Goal: Task Accomplishment & Management: Manage account settings

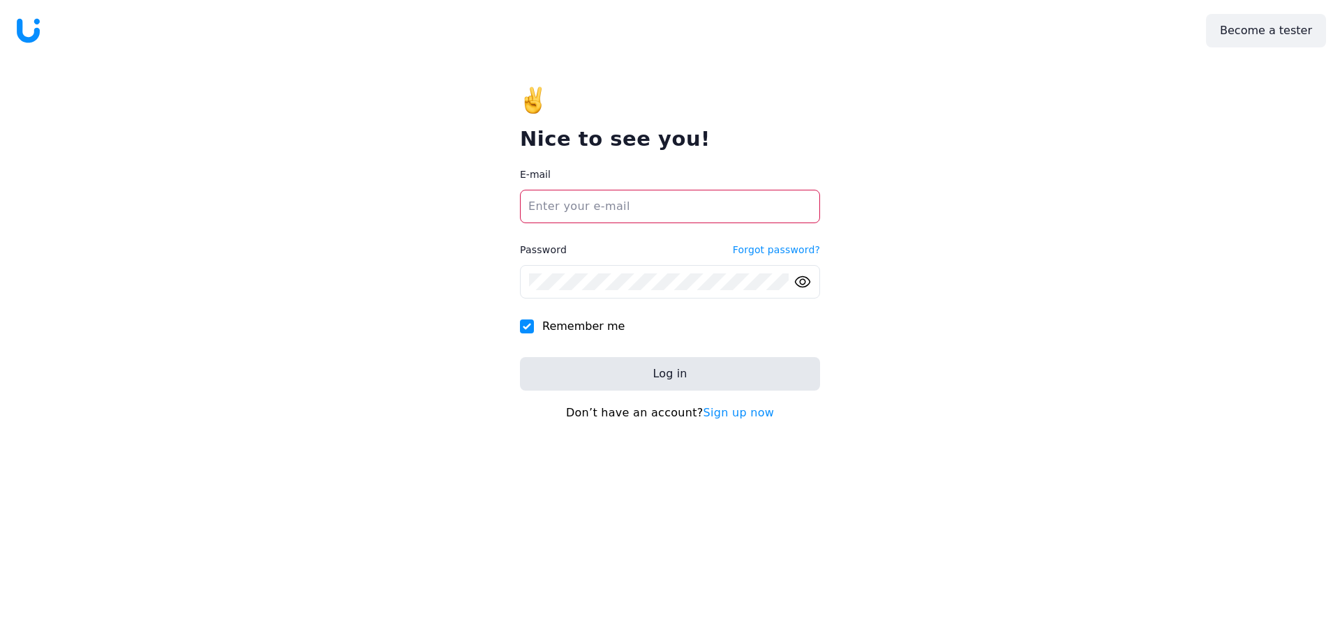
type input "[PERSON_NAME][EMAIL_ADDRESS][DOMAIN_NAME]"
click at [657, 379] on button "Log in" at bounding box center [670, 374] width 300 height 34
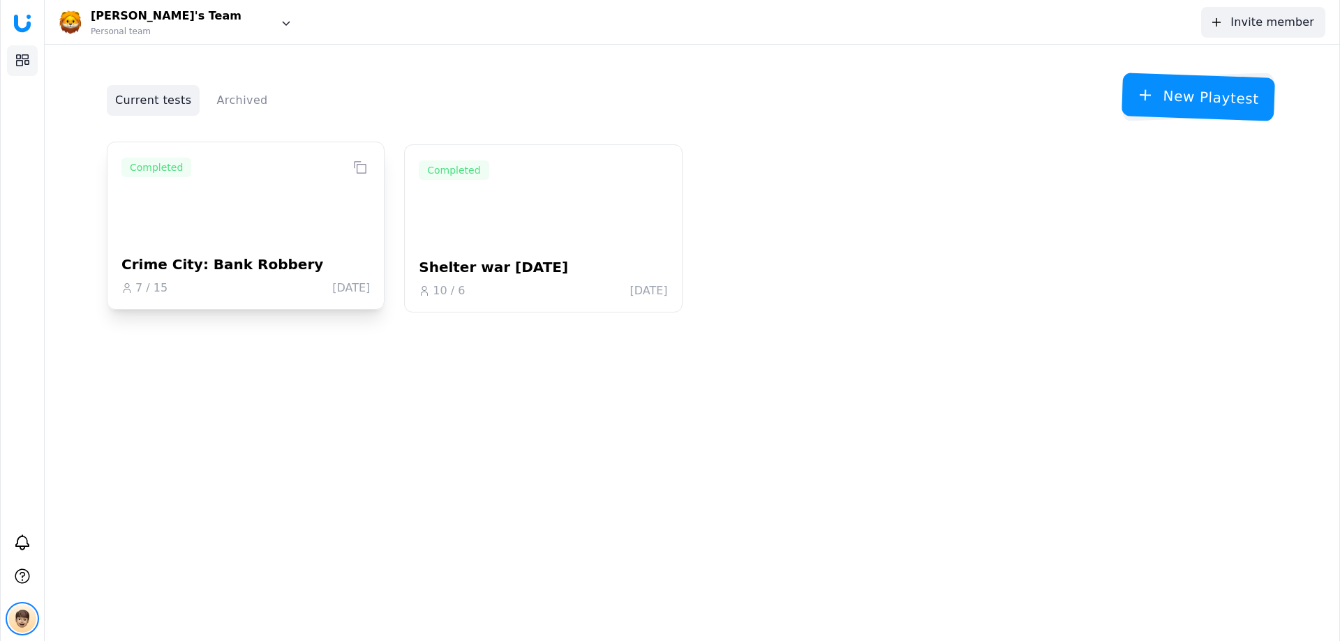
click at [291, 230] on div "Crime City: Bank Robbery" at bounding box center [245, 228] width 248 height 91
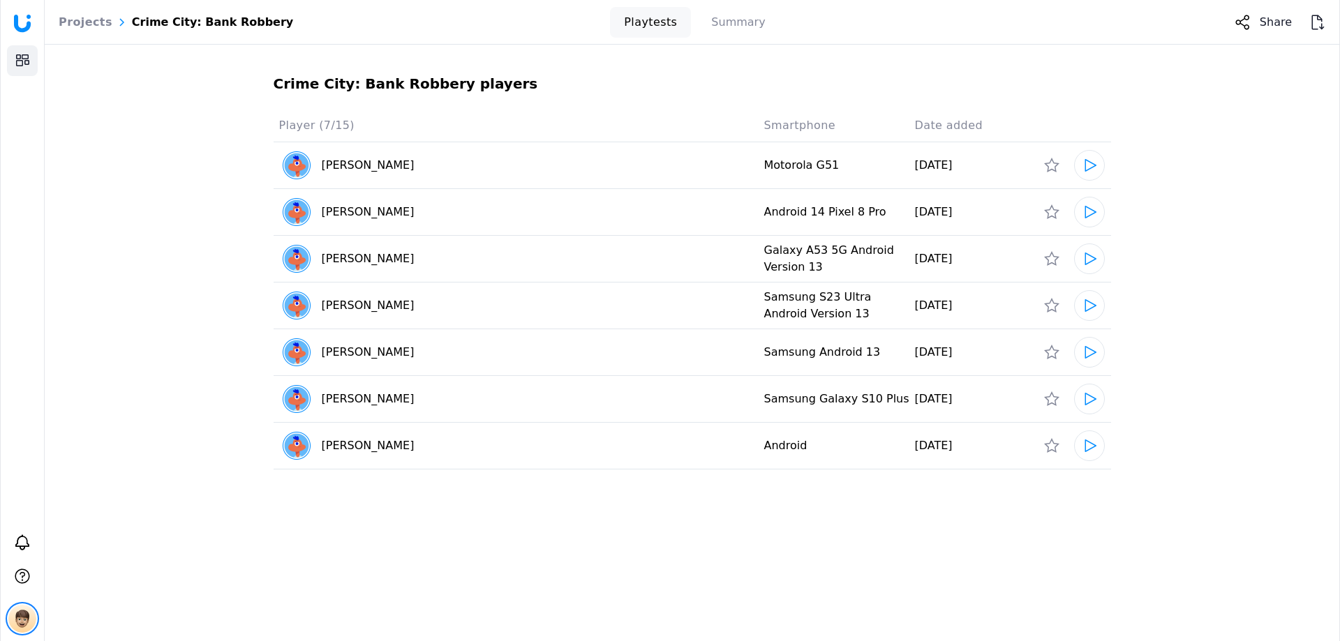
click at [24, 59] on icon at bounding box center [25, 56] width 7 height 5
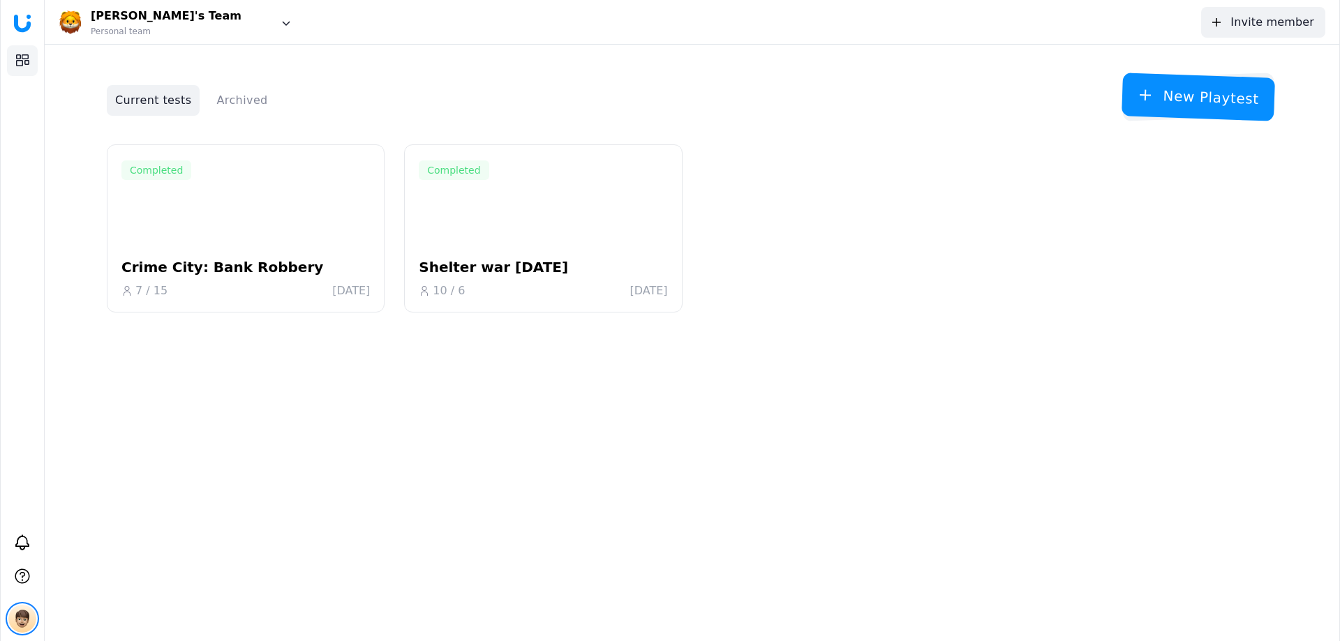
click at [234, 98] on div "Archived" at bounding box center [242, 100] width 68 height 31
click at [0, 0] on input "Archived" at bounding box center [0, 0] width 0 height 0
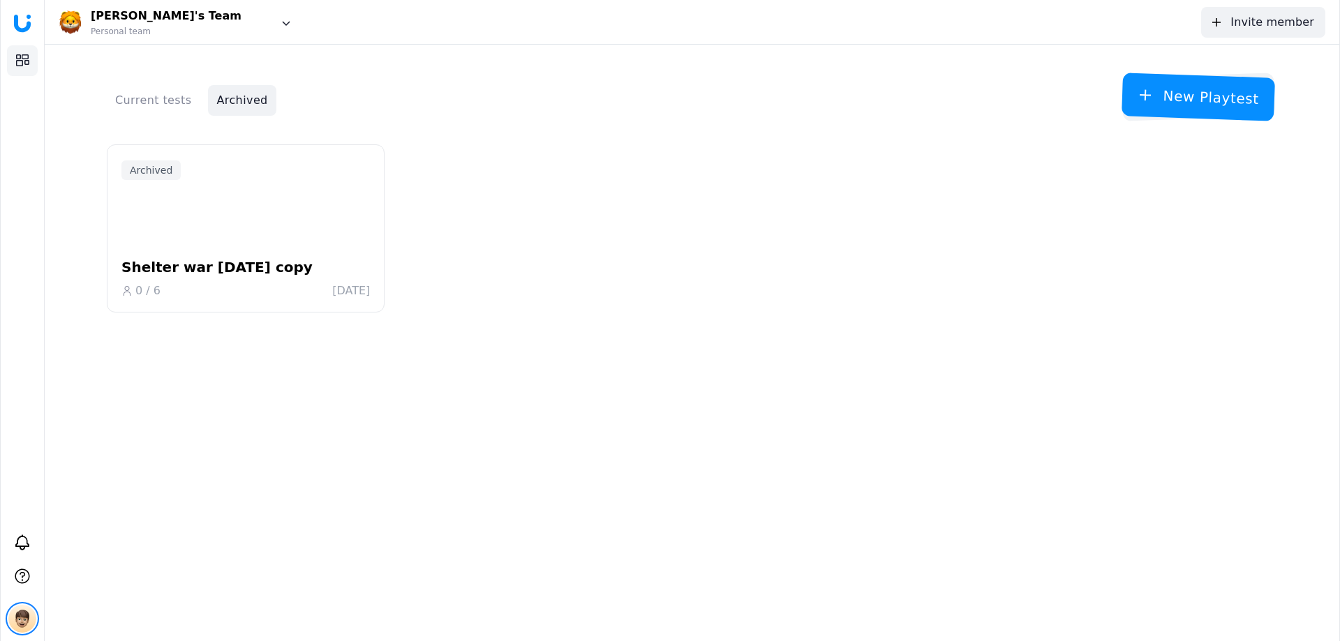
click at [171, 101] on div "Current tests" at bounding box center [153, 100] width 93 height 31
click at [0, 0] on input "Current tests" at bounding box center [0, 0] width 0 height 0
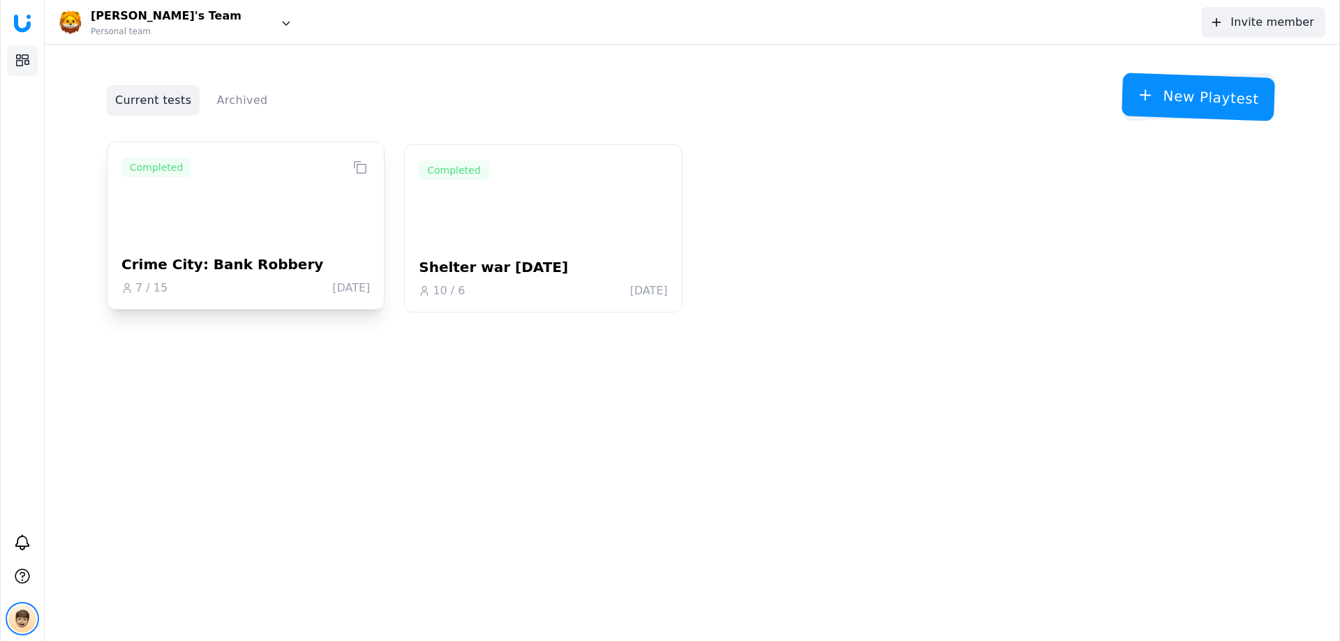
click at [262, 227] on div "Crime City: Bank Robbery" at bounding box center [245, 228] width 248 height 91
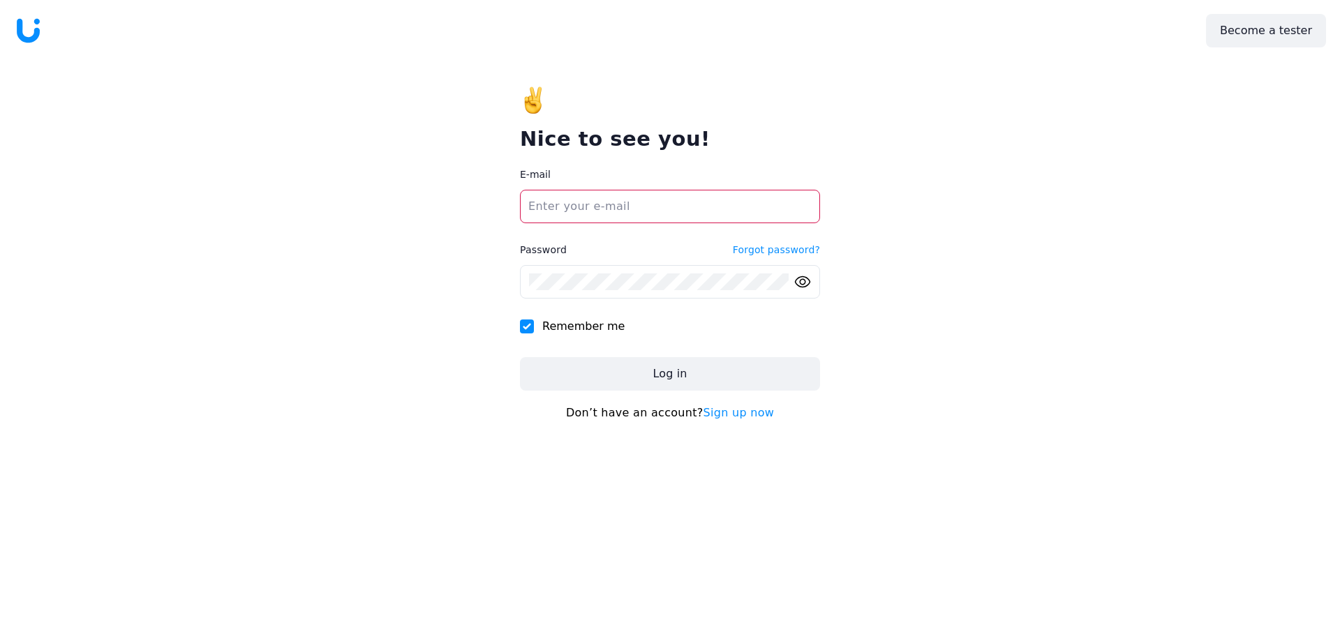
type input "[PERSON_NAME][EMAIL_ADDRESS][DOMAIN_NAME]"
